Goal: Task Accomplishment & Management: Complete application form

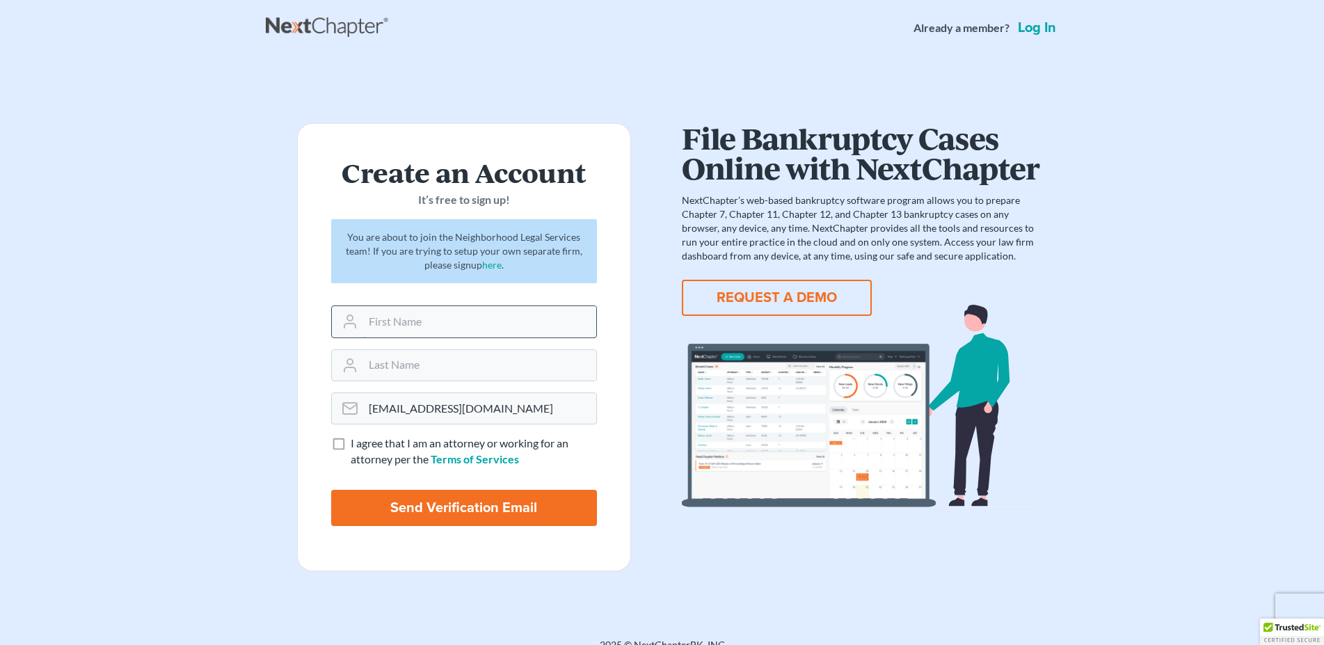
click at [402, 328] on input "text" at bounding box center [479, 321] width 233 height 31
type input "Peter"
type input "Lewis"
click at [351, 443] on label "I agree that I am an attorney or working for an attorney per the Terms of Servi…" at bounding box center [474, 451] width 246 height 32
click at [356, 443] on input "I agree that I am an attorney or working for an attorney per the Terms of Servi…" at bounding box center [360, 439] width 9 height 9
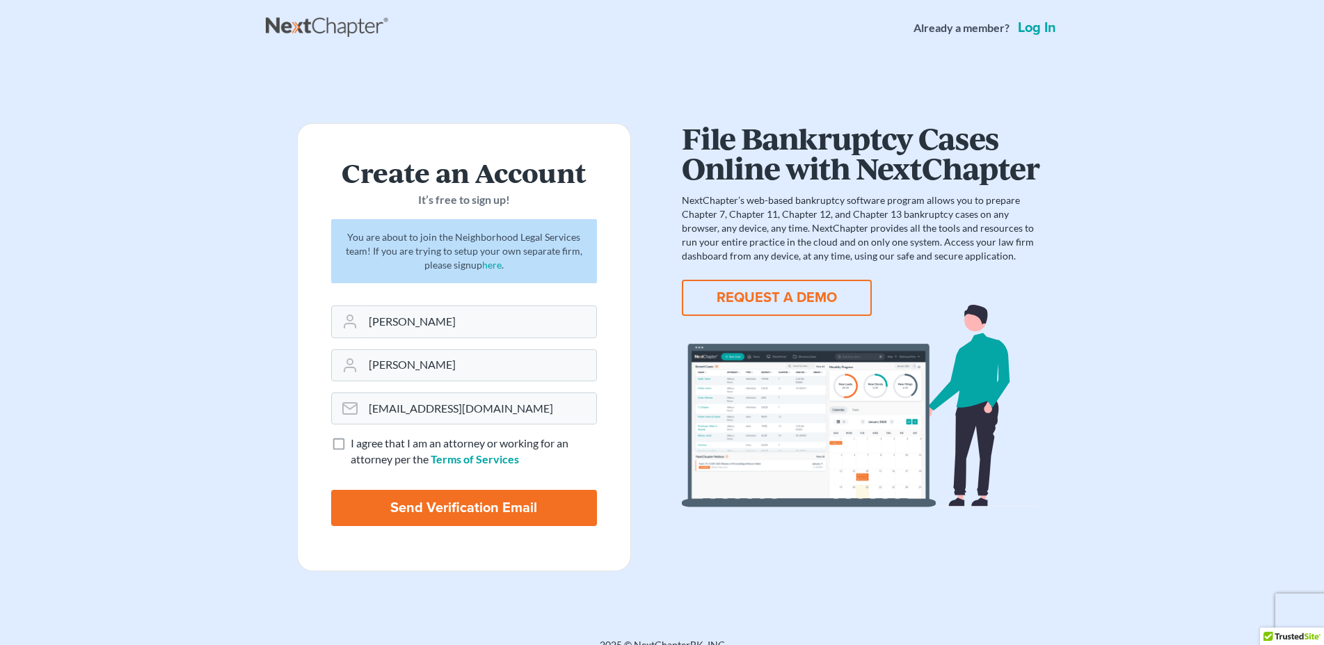
checkbox input "true"
click at [463, 511] on input "Send Verification Email" at bounding box center [464, 508] width 266 height 36
type input "Thinking..."
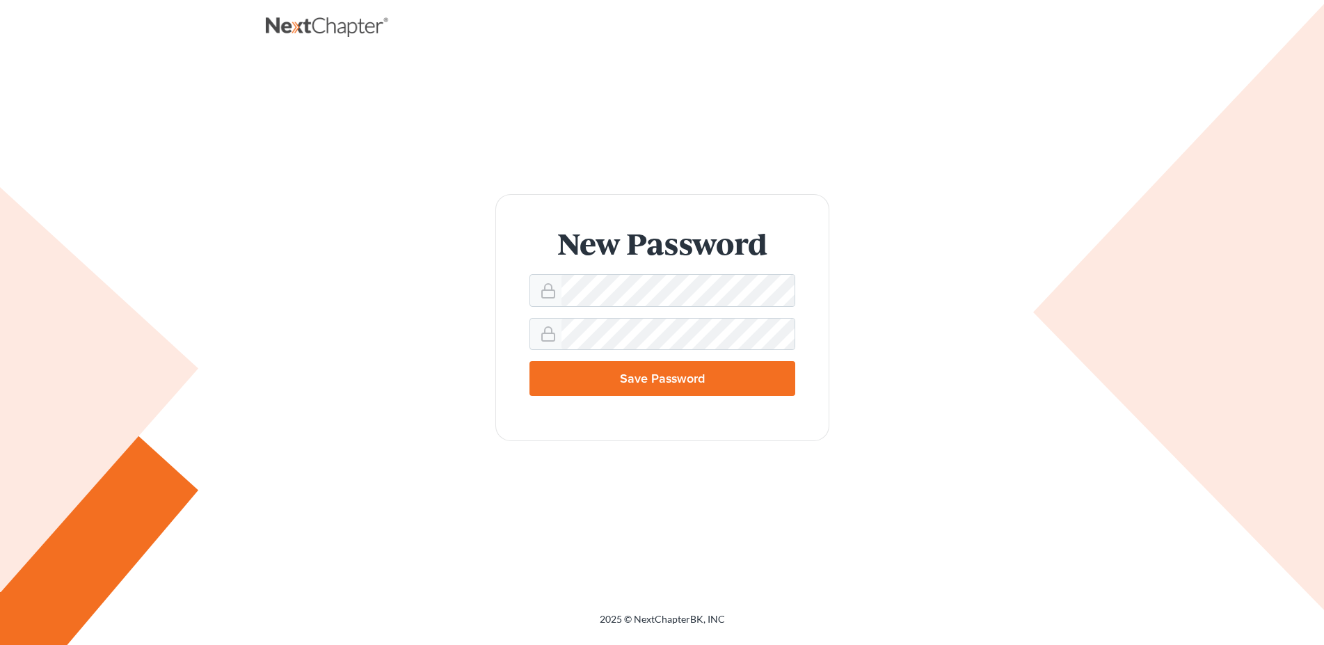
click at [968, 368] on div "New Password Save Password" at bounding box center [662, 318] width 765 height 248
click at [675, 388] on input "Save Password" at bounding box center [662, 378] width 266 height 35
type input "Thinking..."
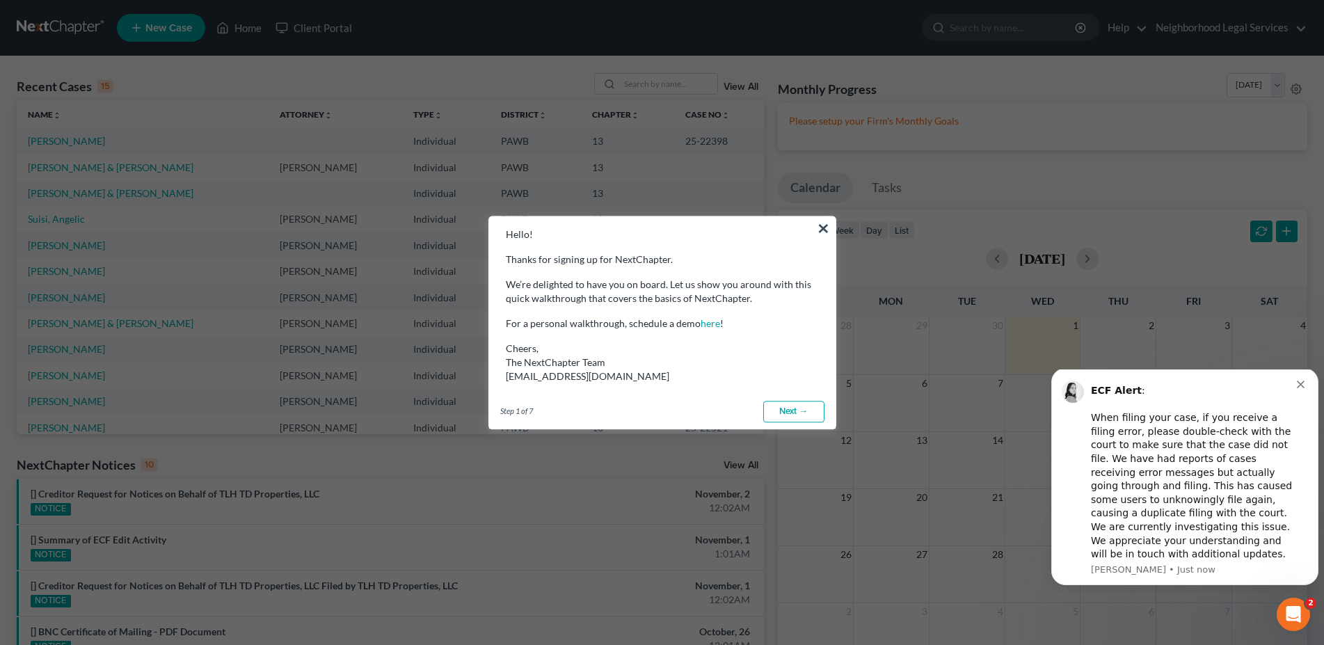
click at [783, 408] on link "Next →" at bounding box center [793, 412] width 61 height 22
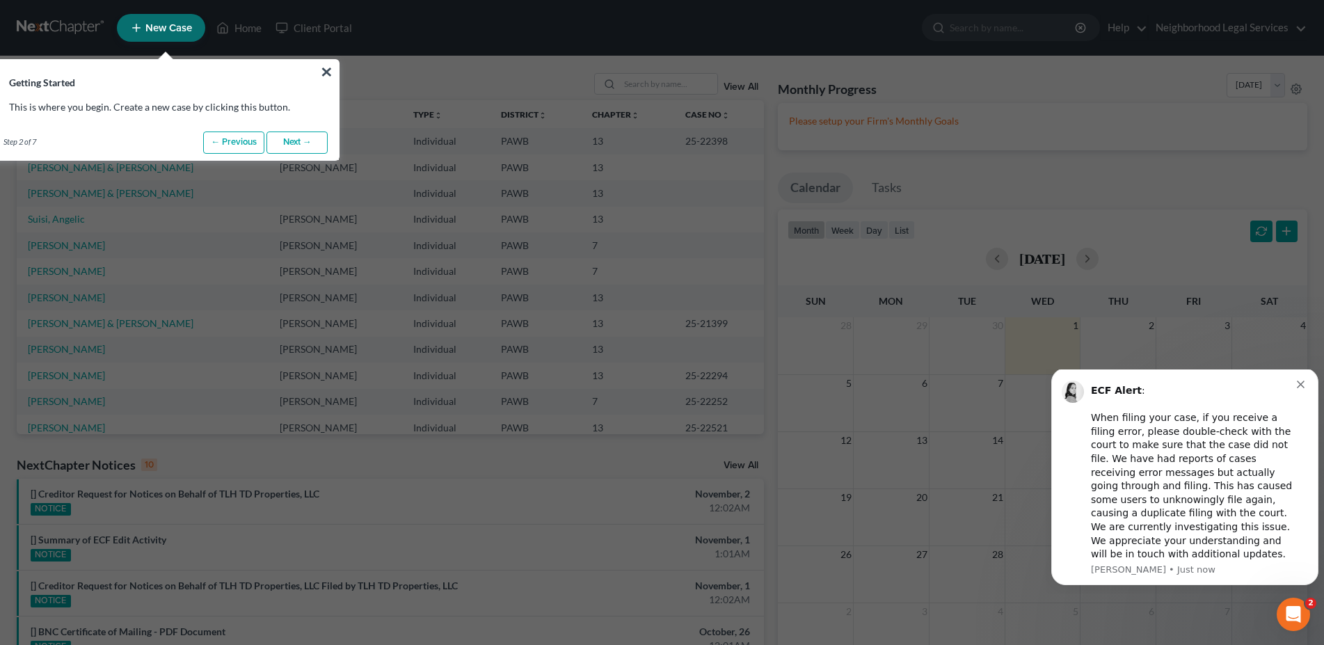
click at [1301, 388] on icon "Dismiss notification" at bounding box center [1301, 385] width 8 height 8
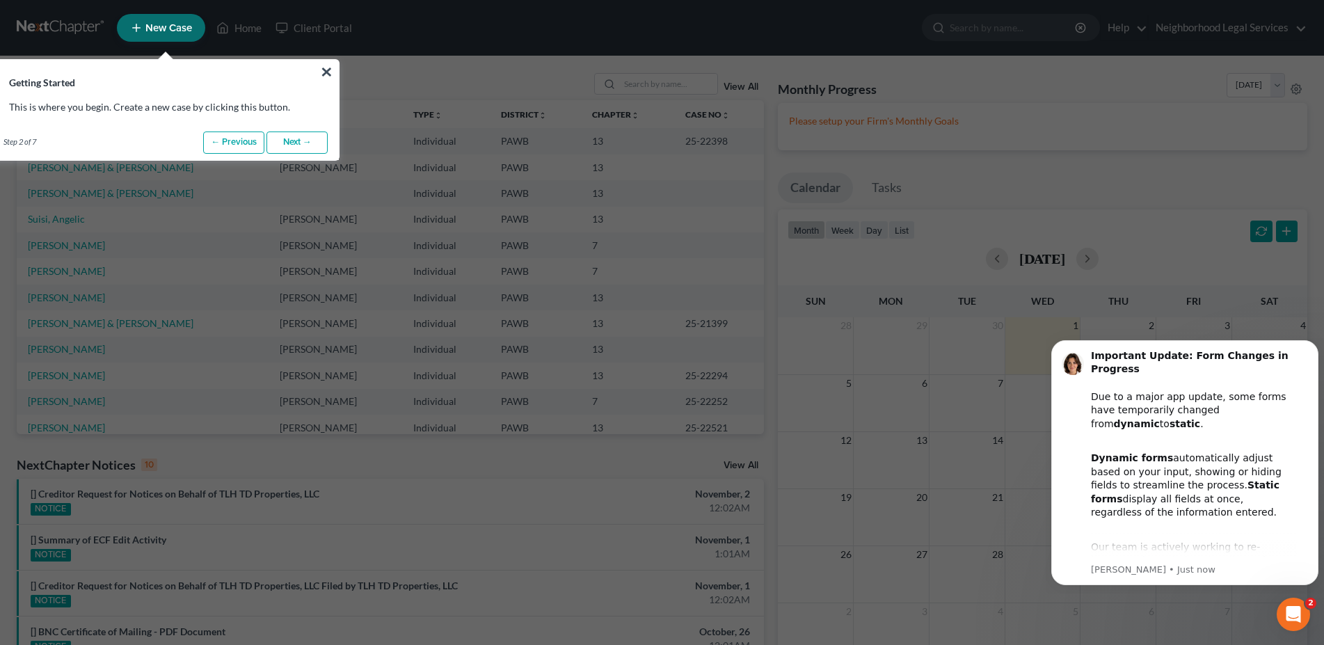
click at [286, 143] on link "Next →" at bounding box center [296, 142] width 61 height 22
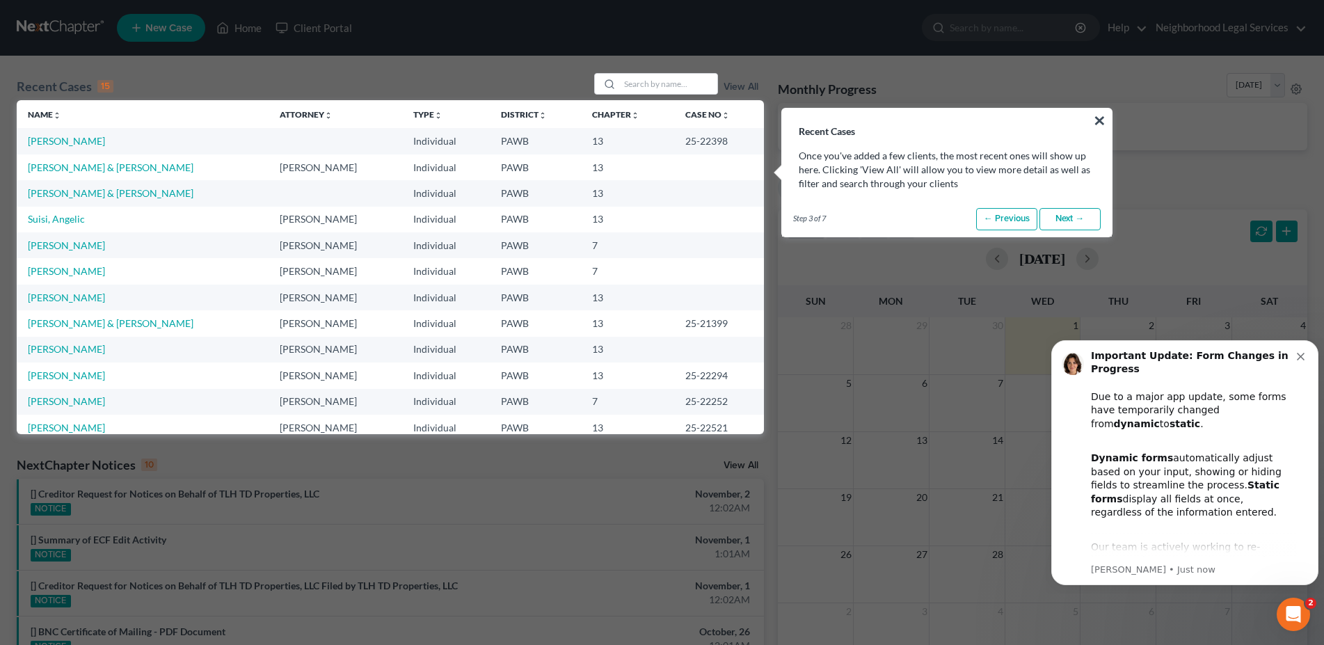
click at [270, 144] on td at bounding box center [336, 141] width 134 height 26
click at [1071, 222] on link "Next →" at bounding box center [1069, 219] width 61 height 22
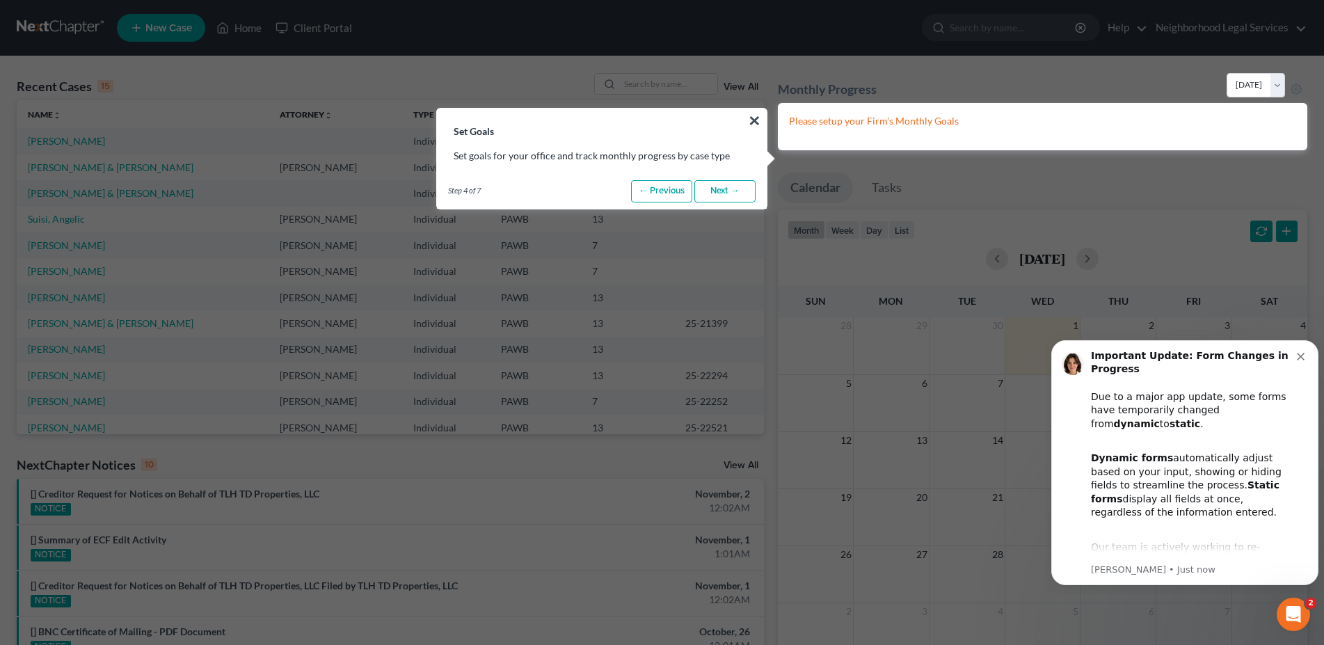
click at [725, 193] on link "Next →" at bounding box center [724, 191] width 61 height 22
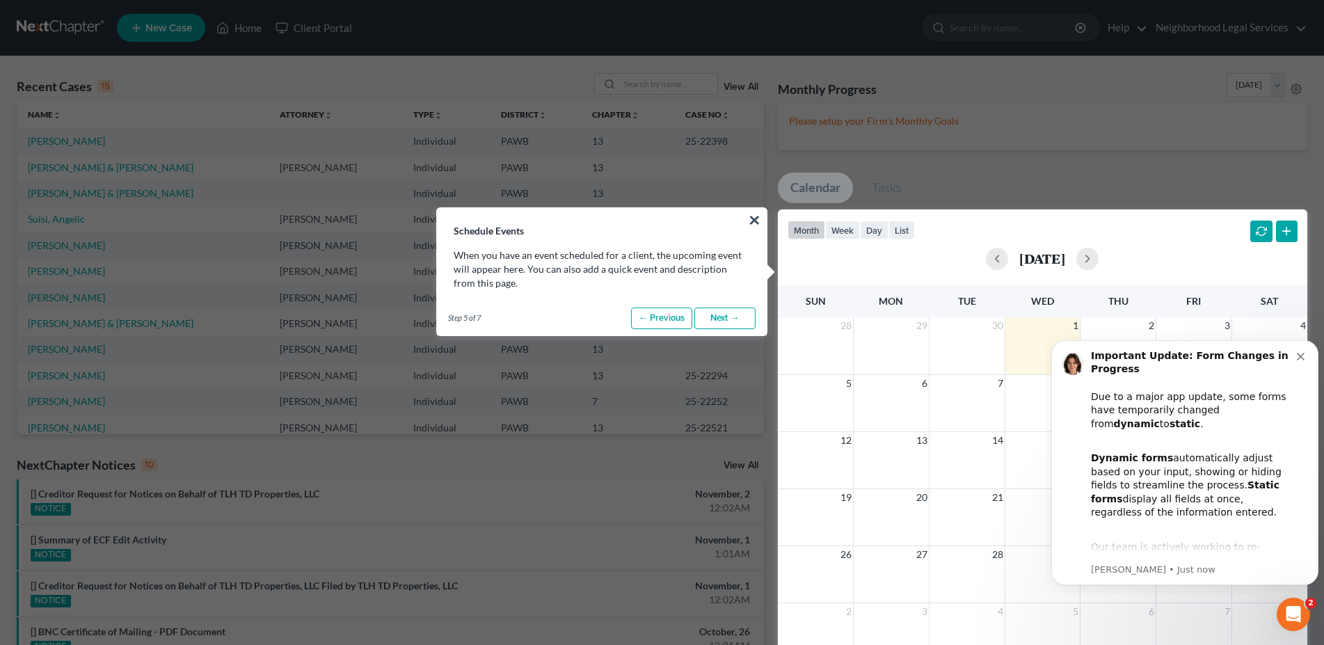
click at [727, 318] on link "Next →" at bounding box center [724, 318] width 61 height 22
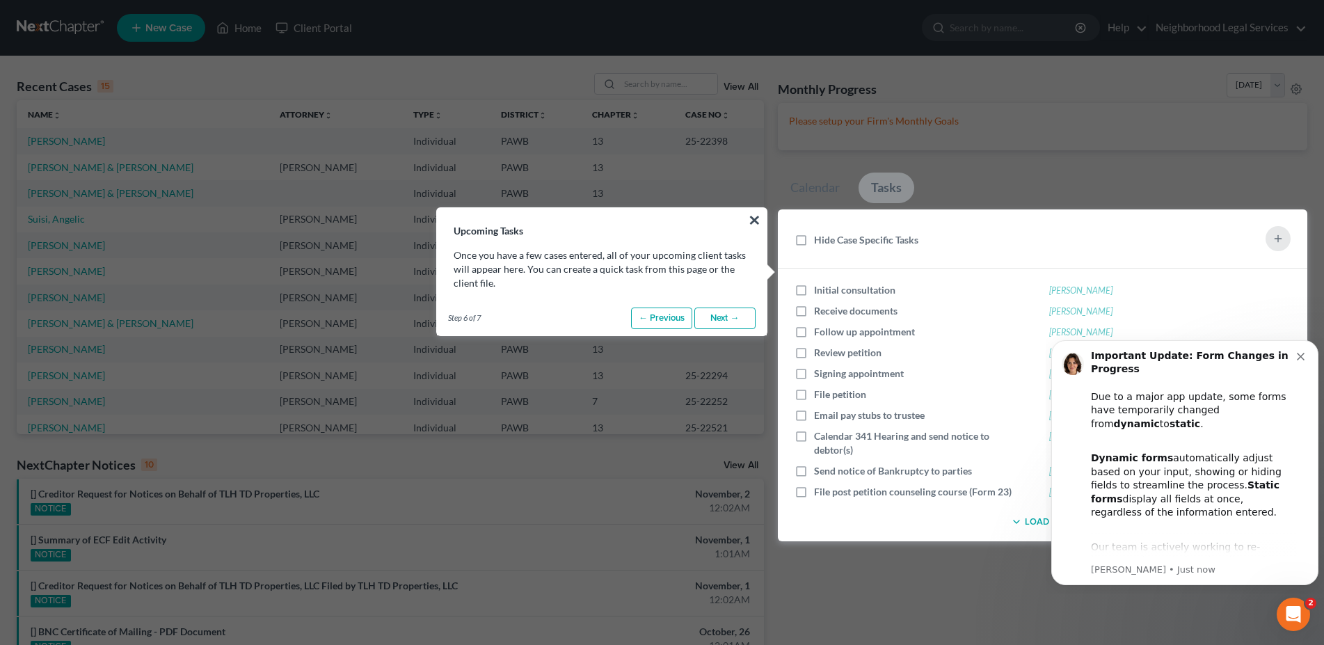
click at [727, 318] on link "Next →" at bounding box center [724, 318] width 61 height 22
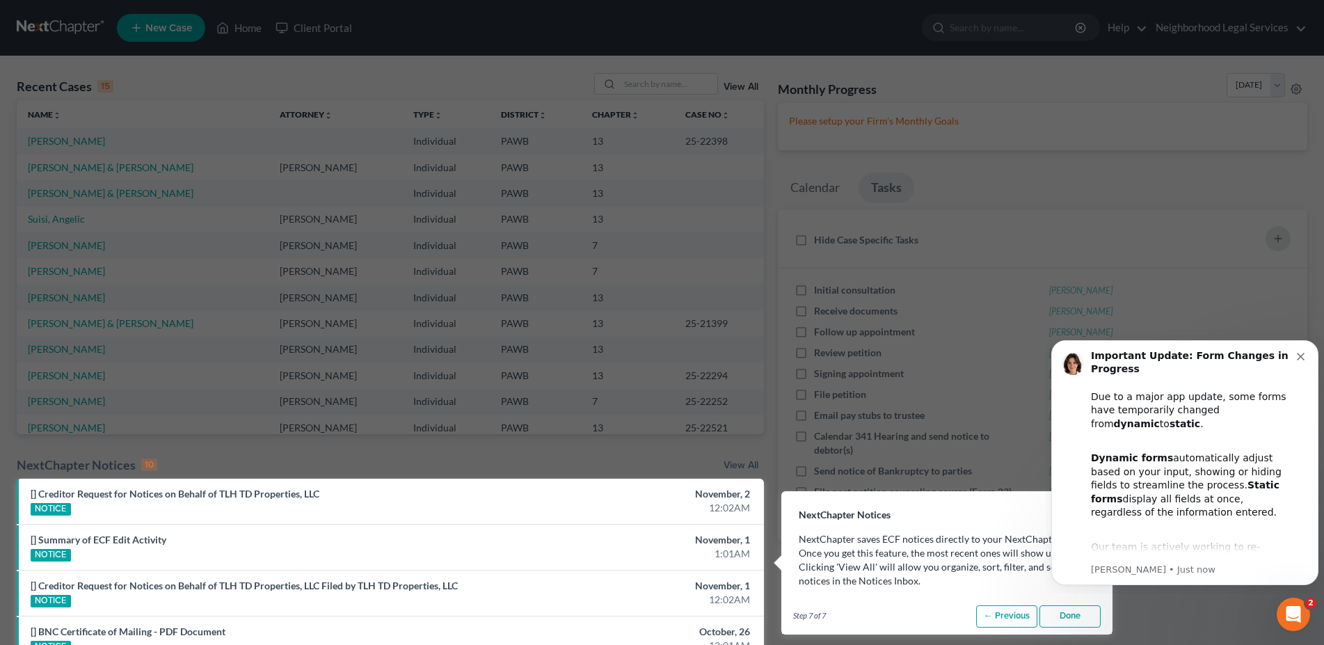
click at [1304, 351] on button "Dismiss notification" at bounding box center [1302, 354] width 11 height 11
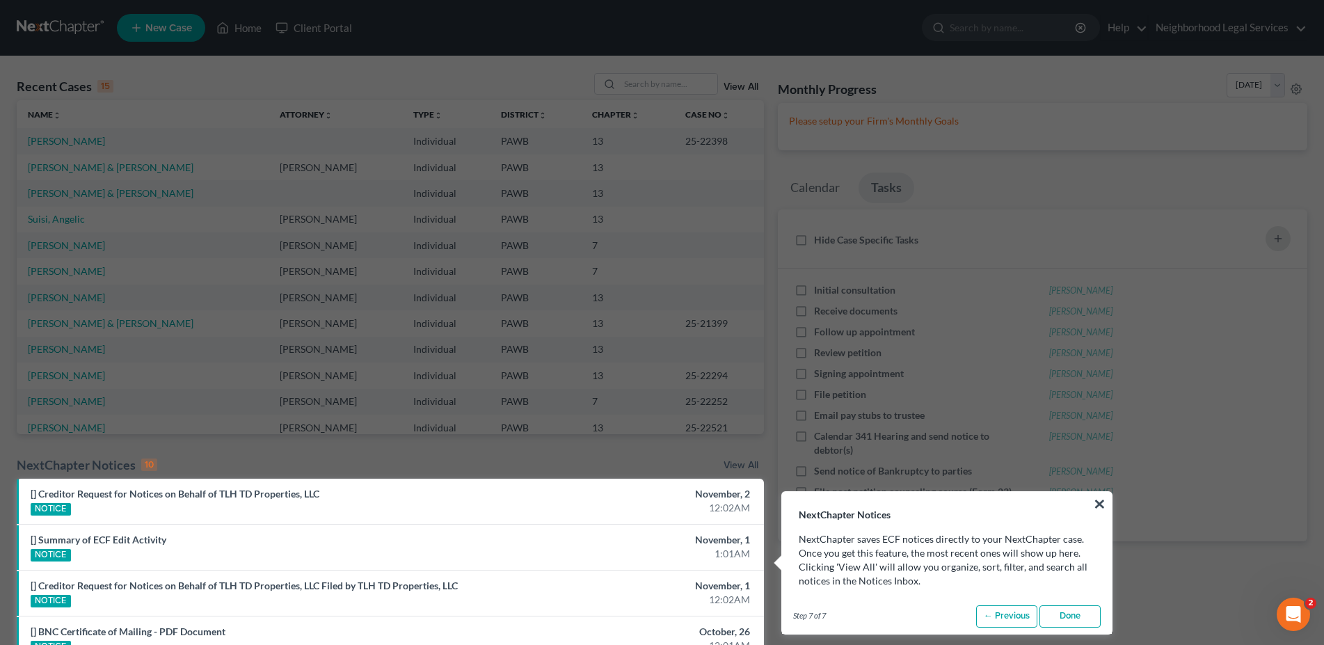
click at [1067, 614] on link "Done" at bounding box center [1069, 616] width 61 height 22
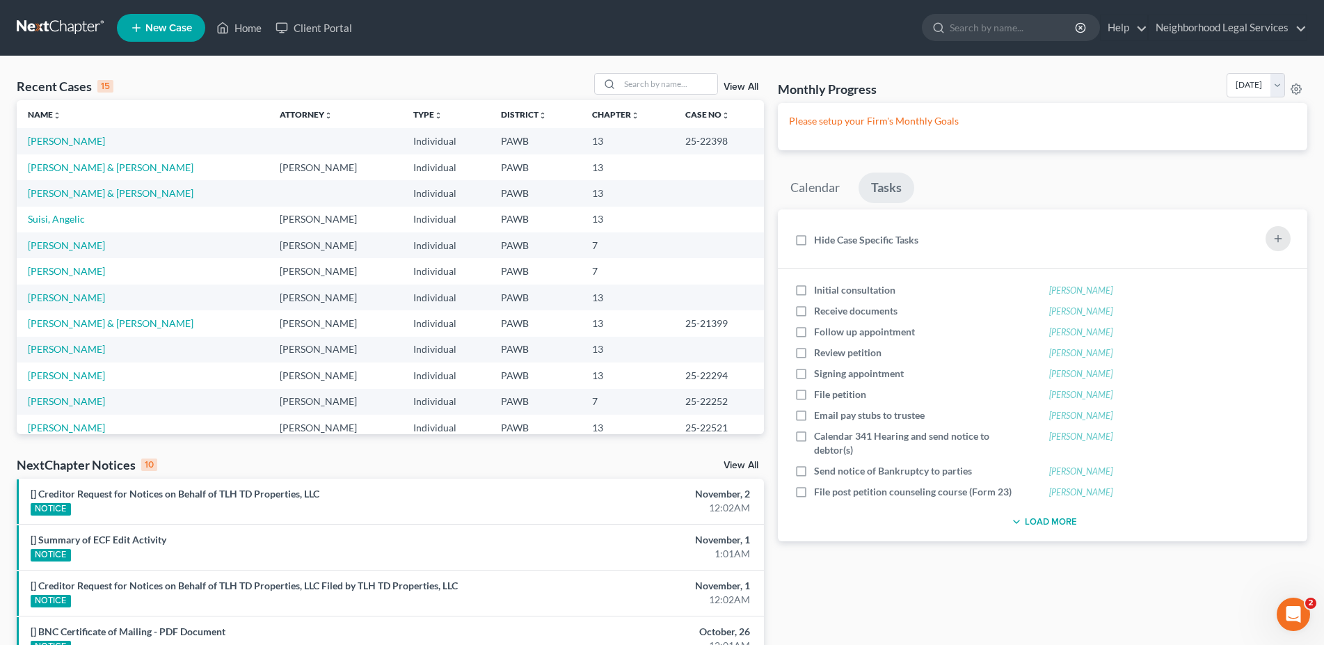
click at [269, 138] on td at bounding box center [336, 141] width 134 height 26
click at [40, 141] on link "[PERSON_NAME]" at bounding box center [66, 141] width 77 height 12
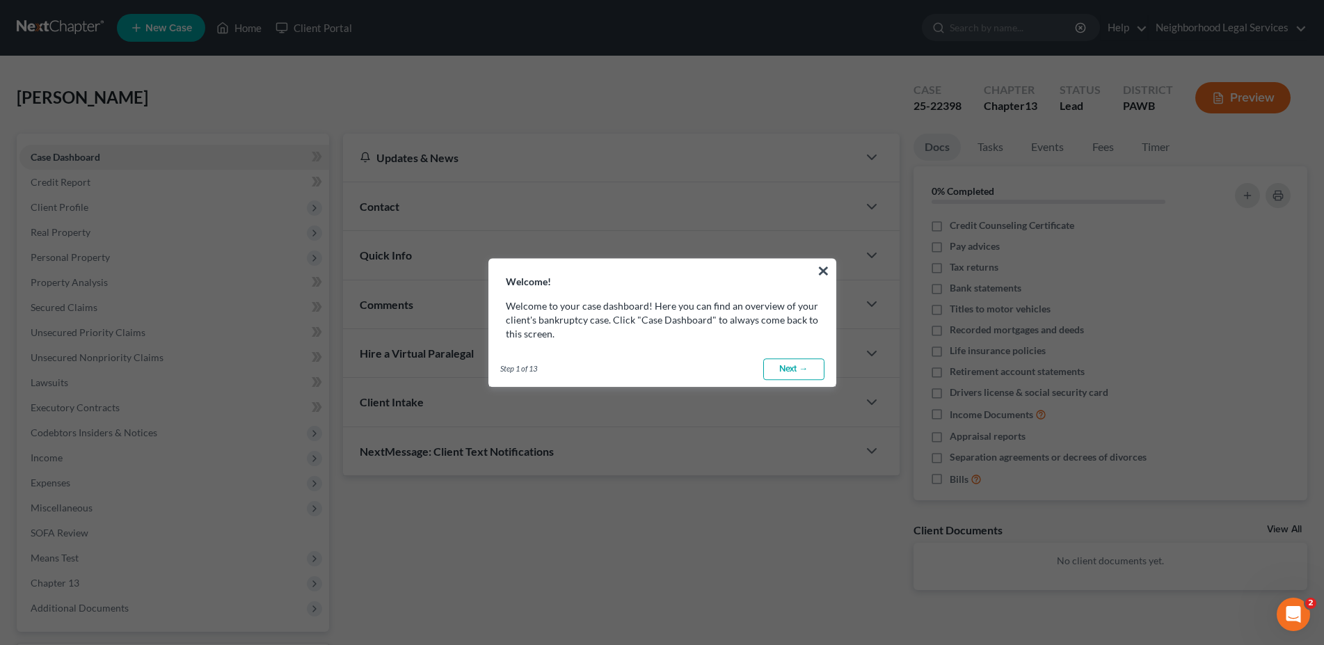
click at [801, 371] on link "Next →" at bounding box center [793, 369] width 61 height 22
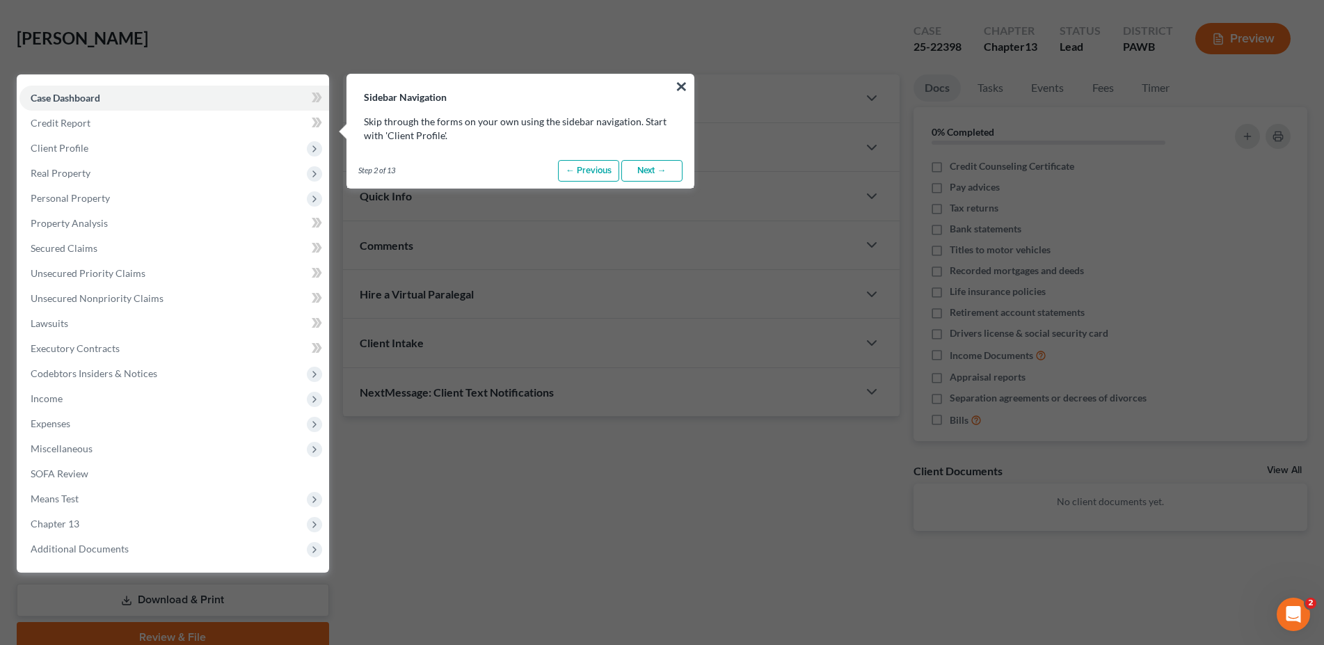
scroll to position [63, 0]
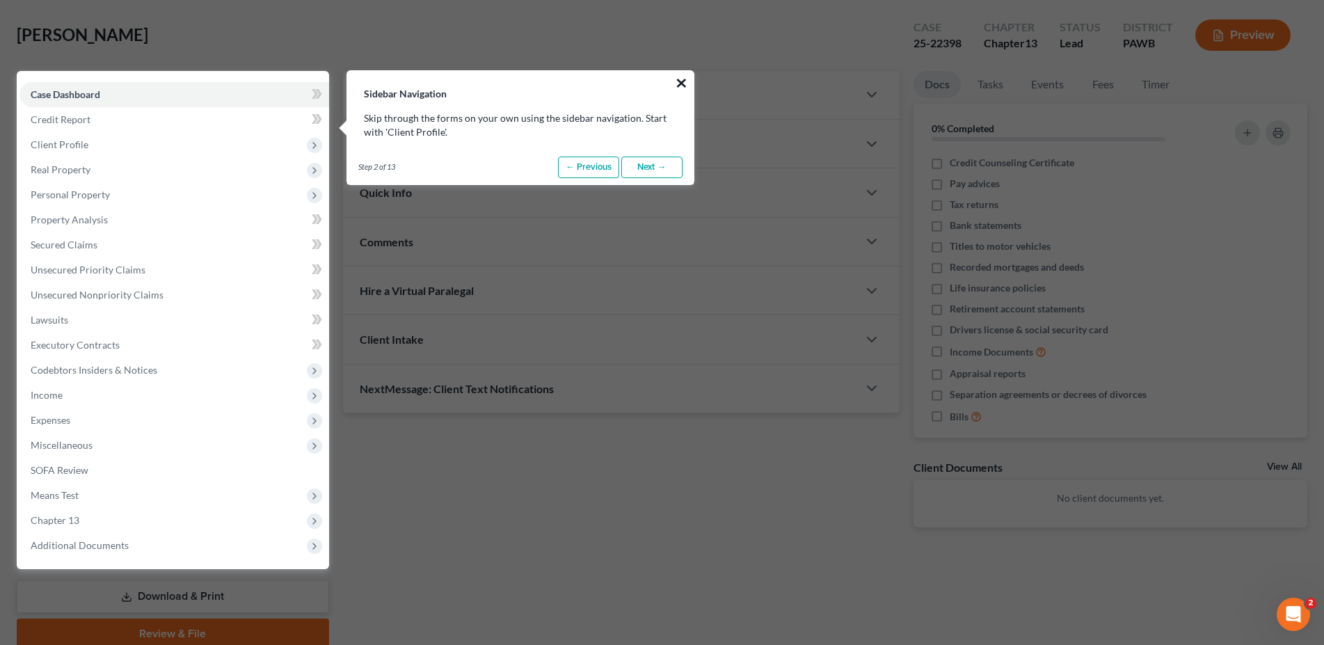
click at [678, 81] on button "×" at bounding box center [681, 83] width 13 height 22
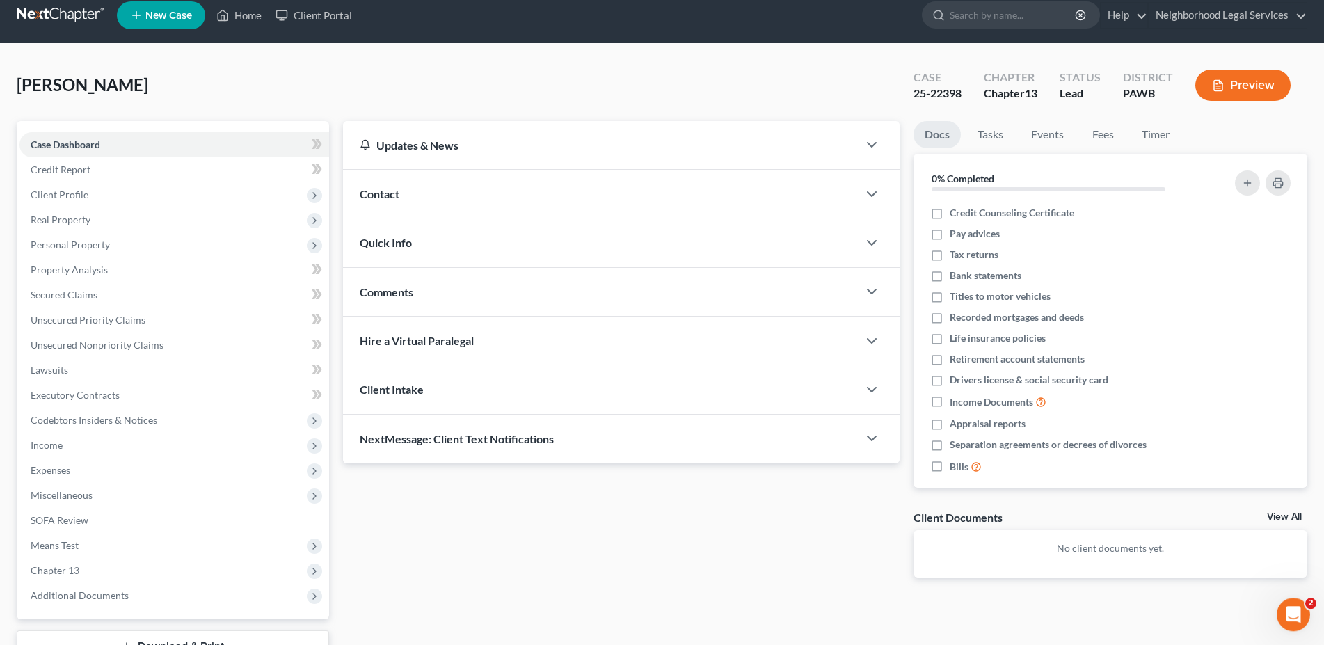
scroll to position [0, 0]
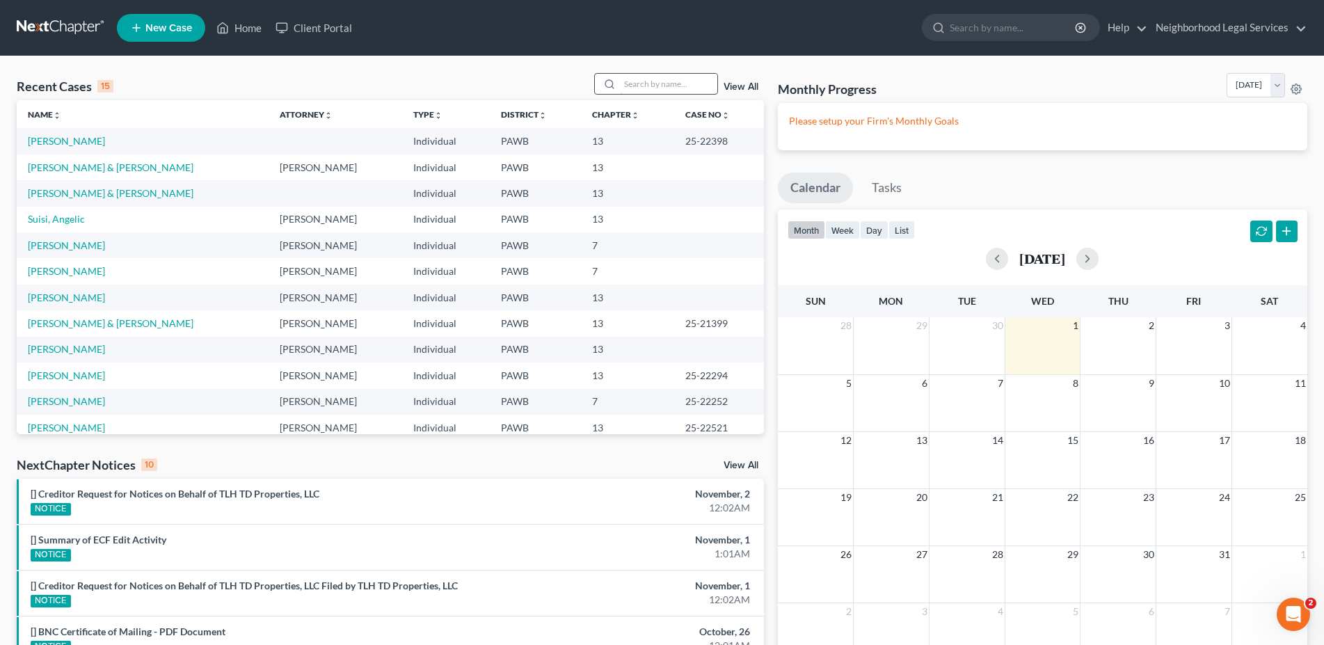
click at [638, 84] on input "search" at bounding box center [668, 84] width 97 height 20
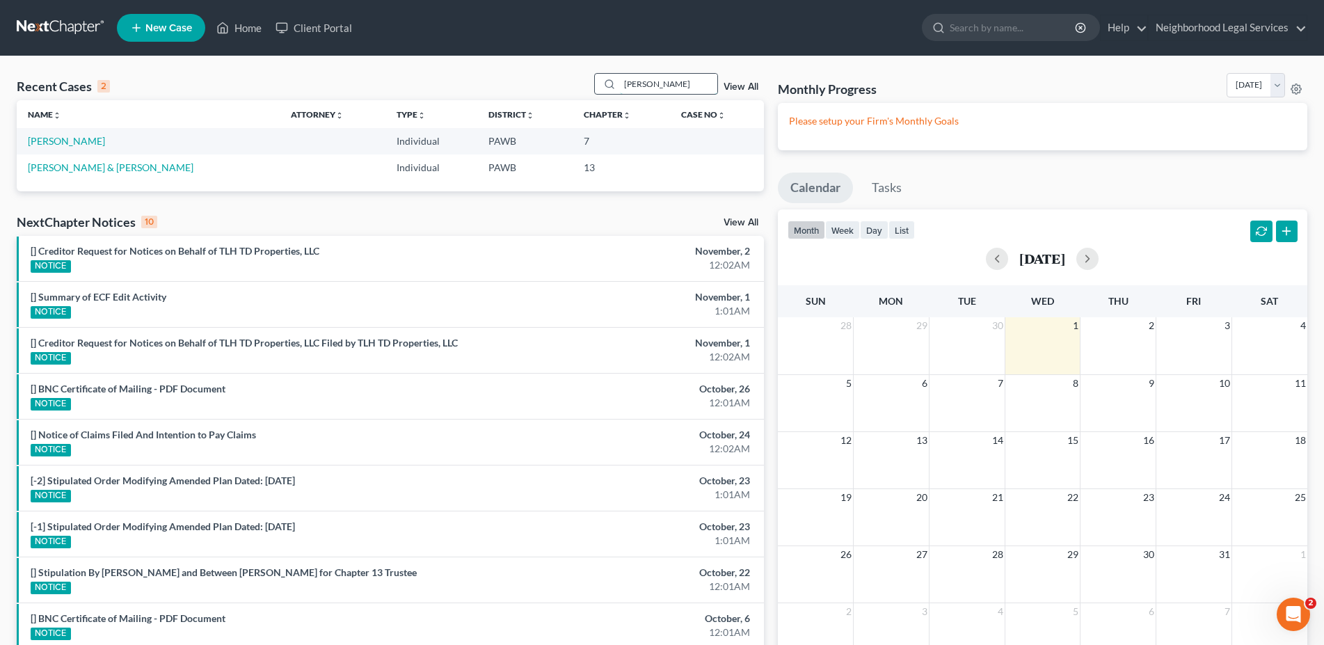
type input "[PERSON_NAME]"
click at [58, 138] on link "[PERSON_NAME]" at bounding box center [66, 141] width 77 height 12
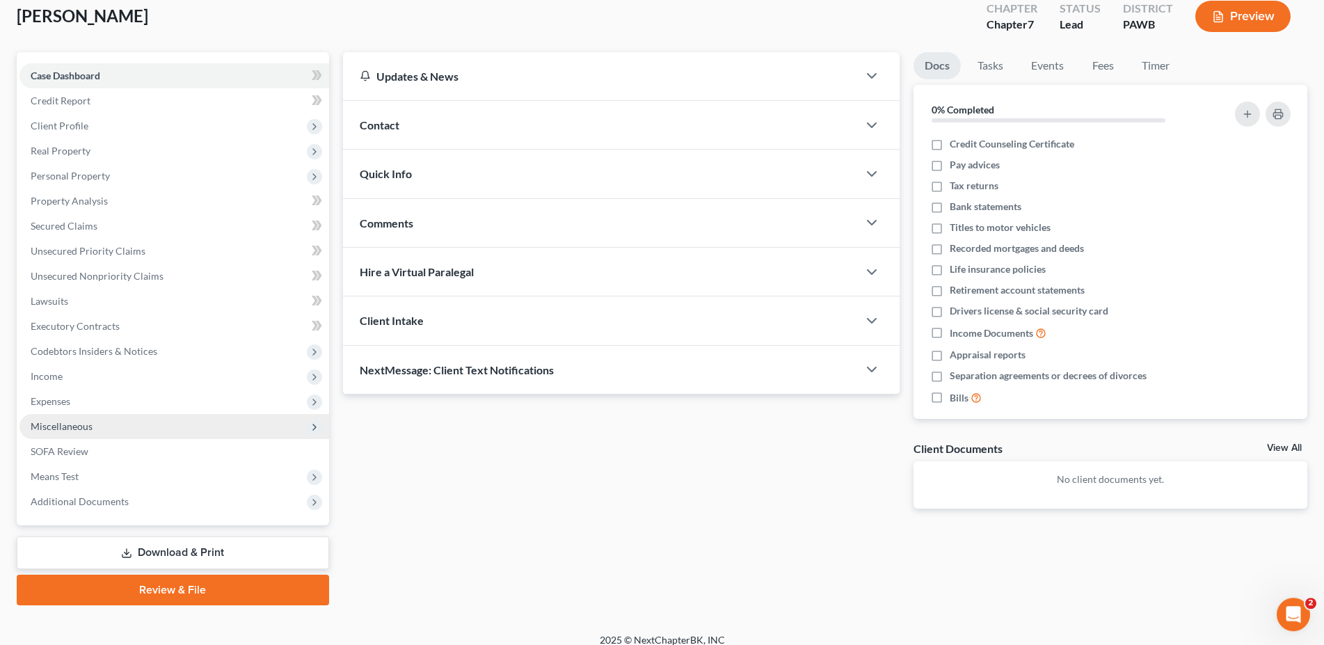
scroll to position [93, 0]
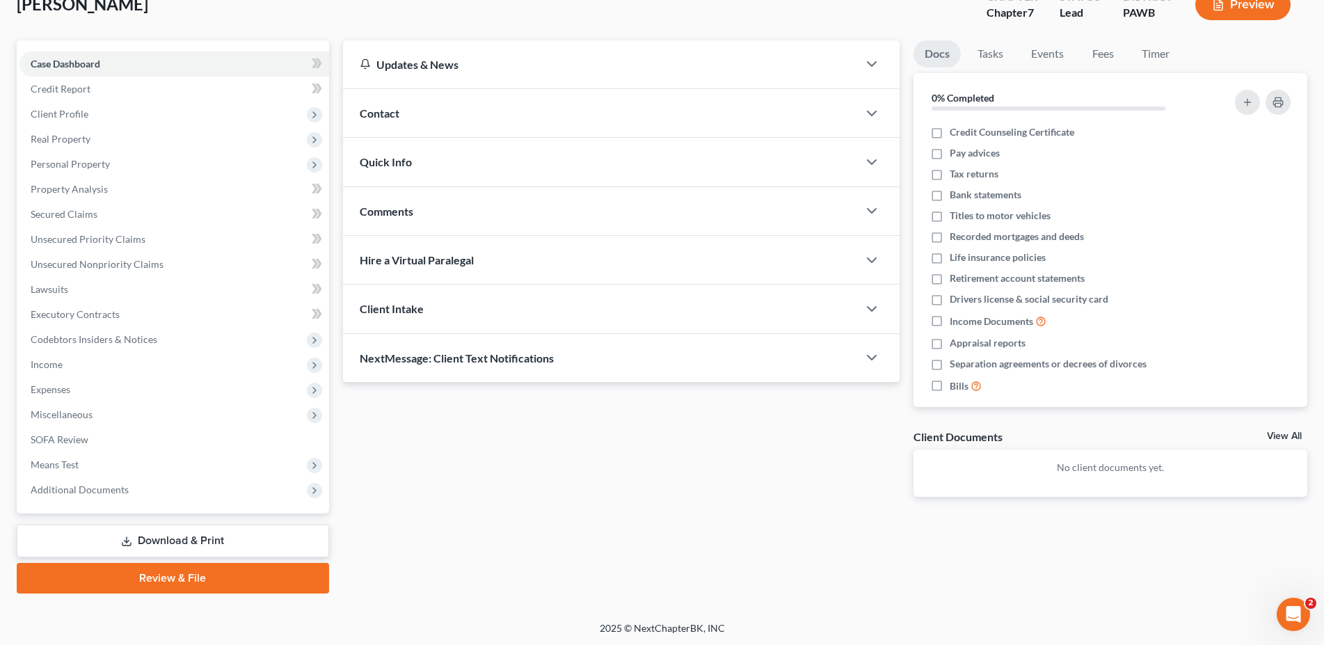
click at [193, 538] on link "Download & Print" at bounding box center [173, 541] width 312 height 33
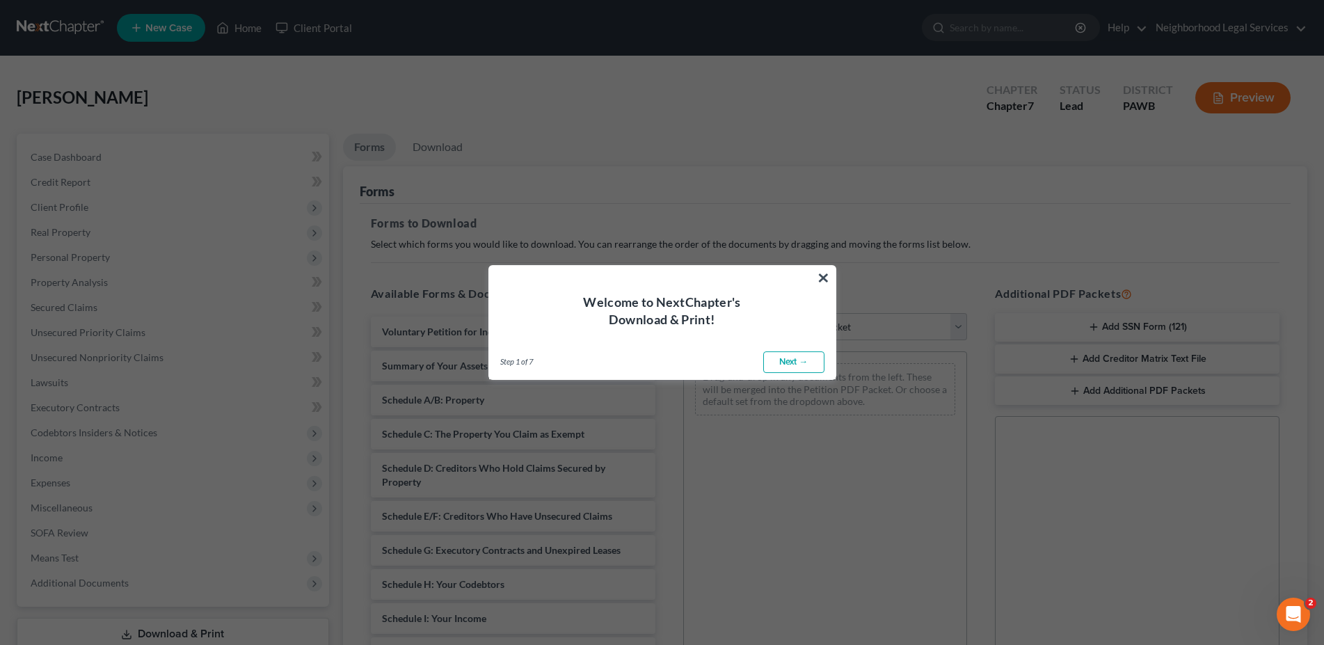
click at [803, 361] on link "Next →" at bounding box center [793, 362] width 61 height 22
select select "0"
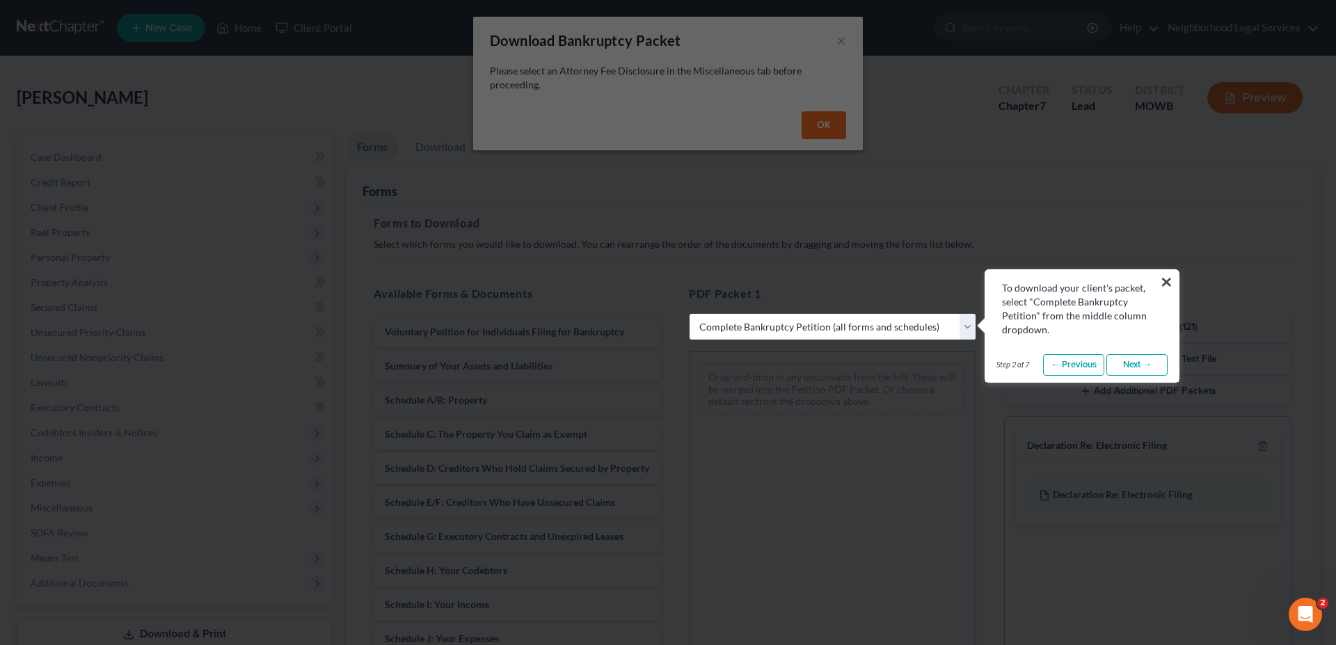
click at [1140, 365] on link "Next →" at bounding box center [1136, 365] width 61 height 22
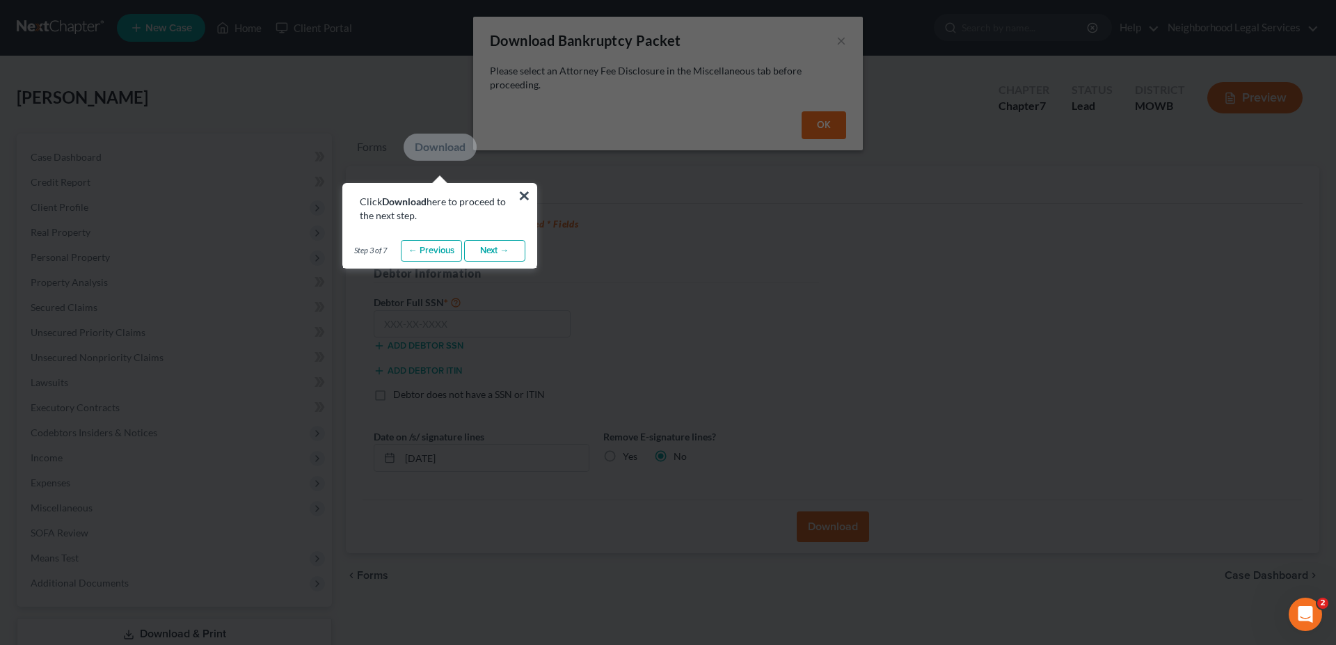
drag, startPoint x: 504, startPoint y: 254, endPoint x: 531, endPoint y: 262, distance: 28.2
click at [504, 254] on link "Next →" at bounding box center [494, 251] width 61 height 22
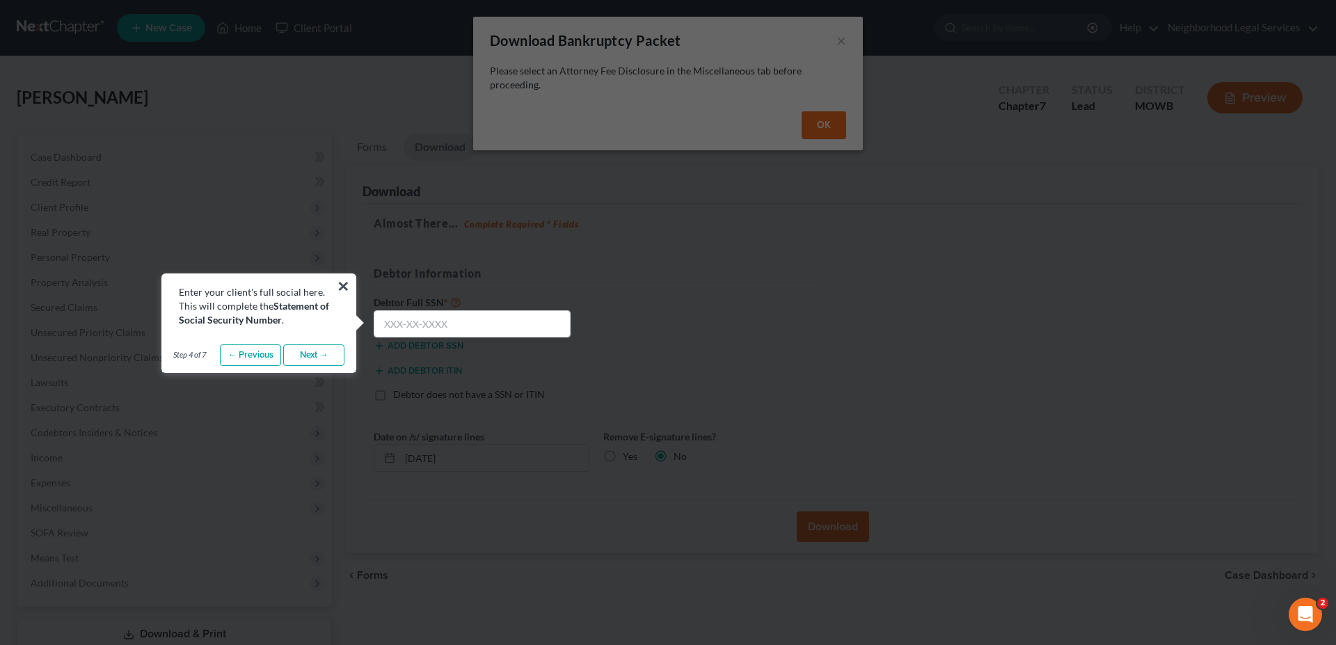
click at [313, 353] on link "Next →" at bounding box center [313, 355] width 61 height 22
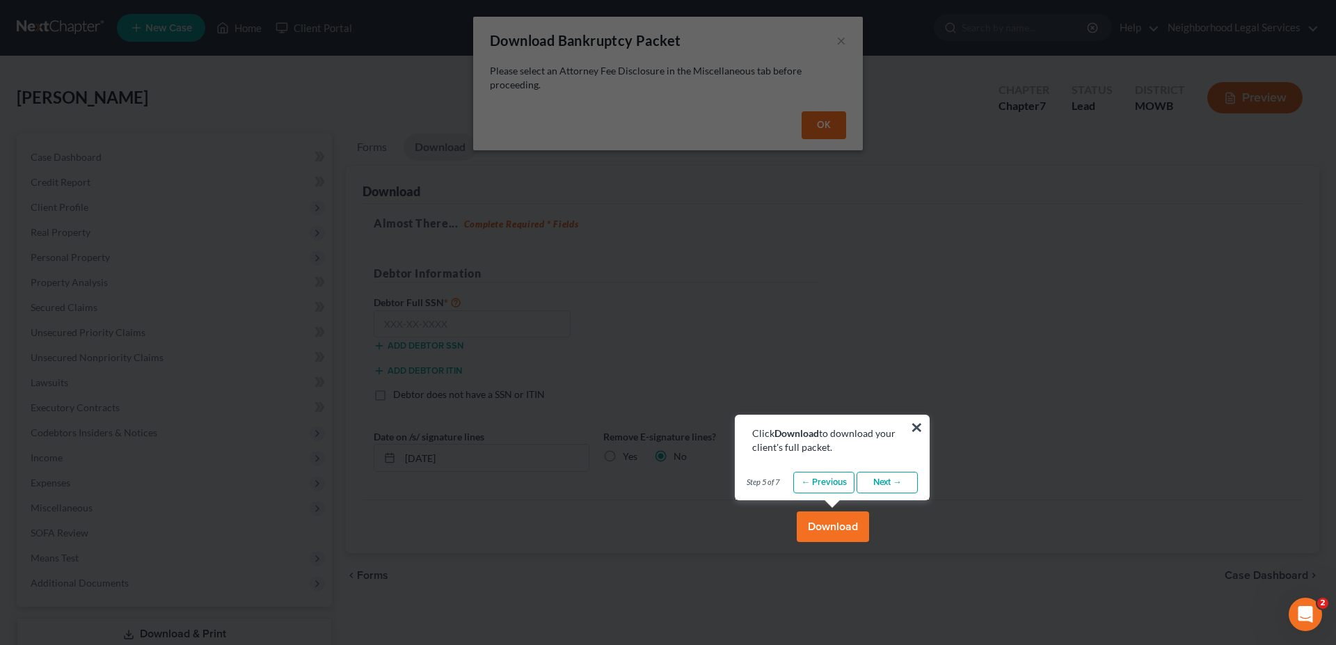
click at [917, 425] on button "×" at bounding box center [916, 427] width 13 height 22
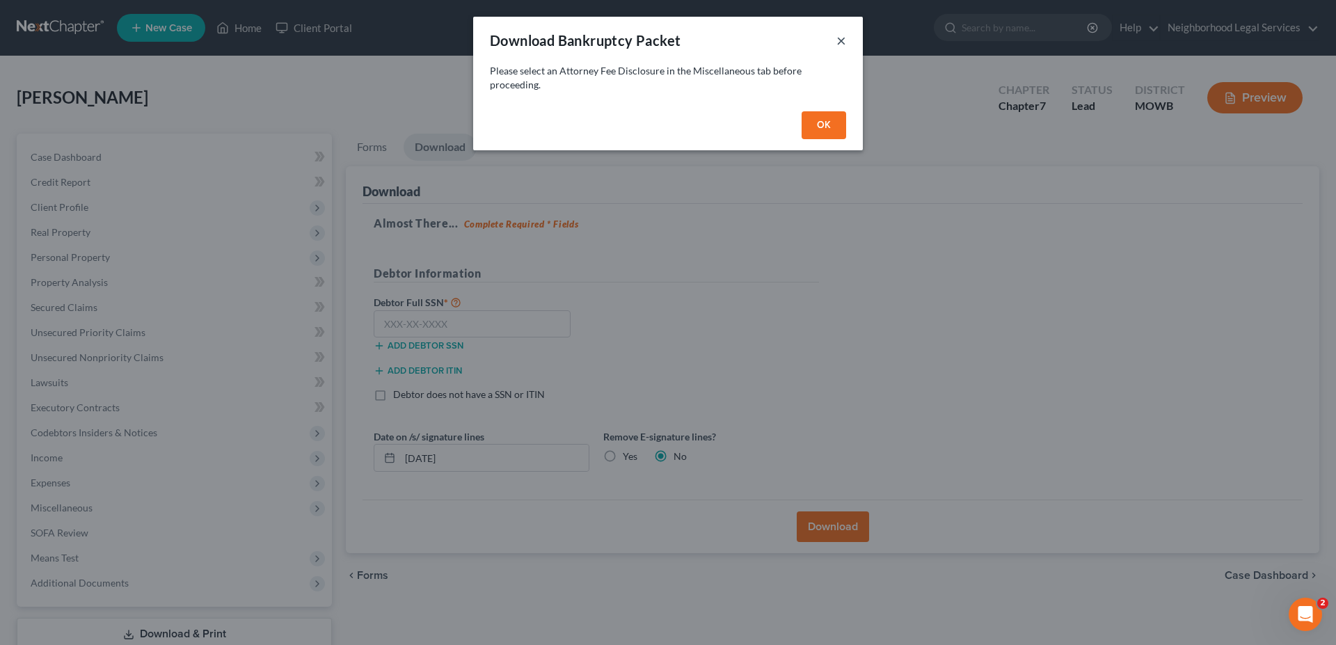
click at [840, 40] on button "×" at bounding box center [841, 40] width 10 height 17
